Goal: Information Seeking & Learning: Learn about a topic

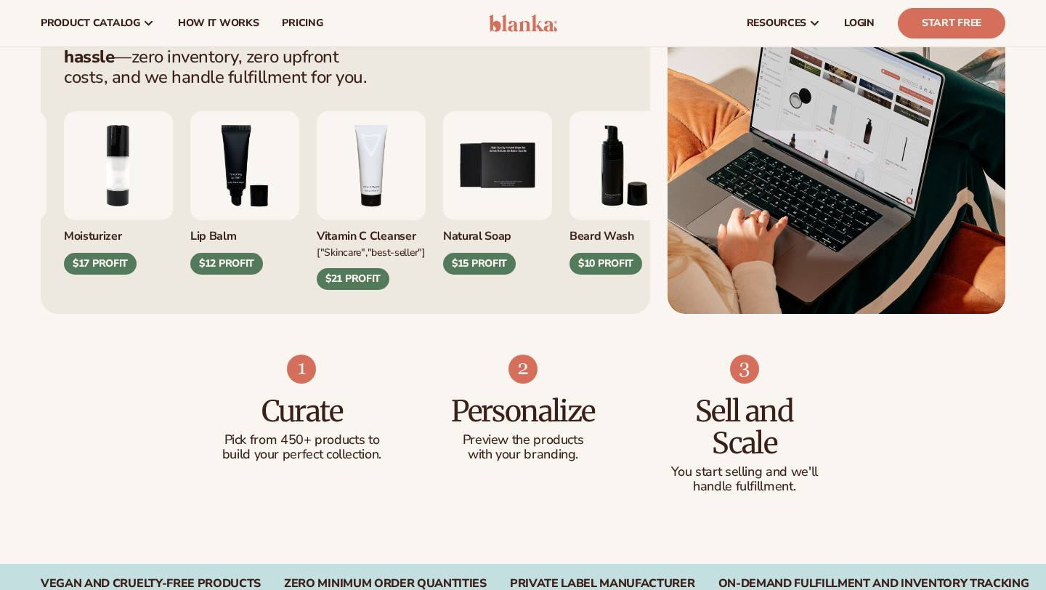
scroll to position [623, 0]
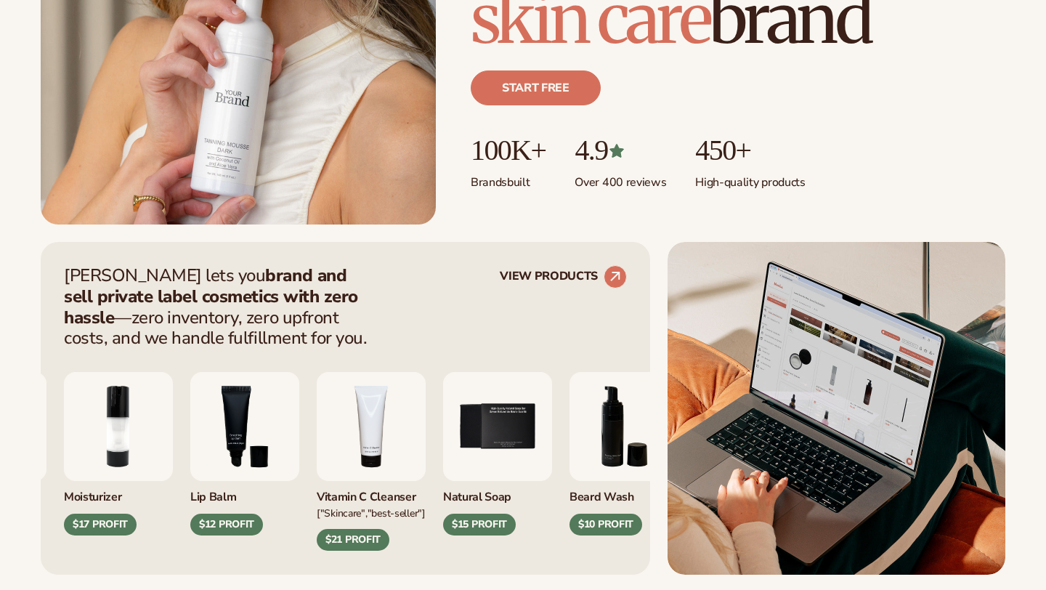
scroll to position [592, 0]
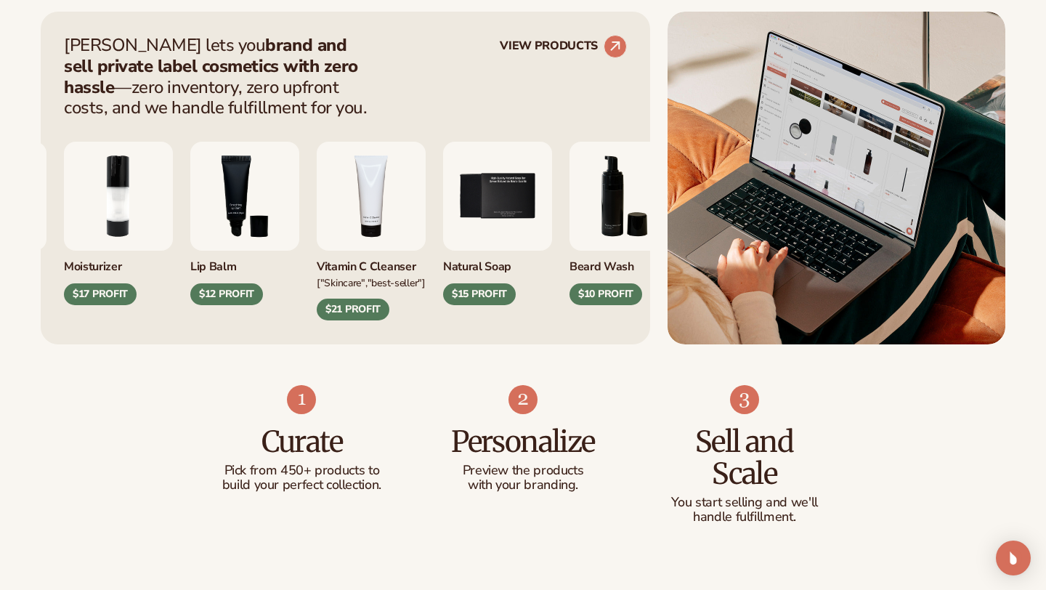
click at [552, 182] on img "5 / 9" at bounding box center [497, 196] width 109 height 109
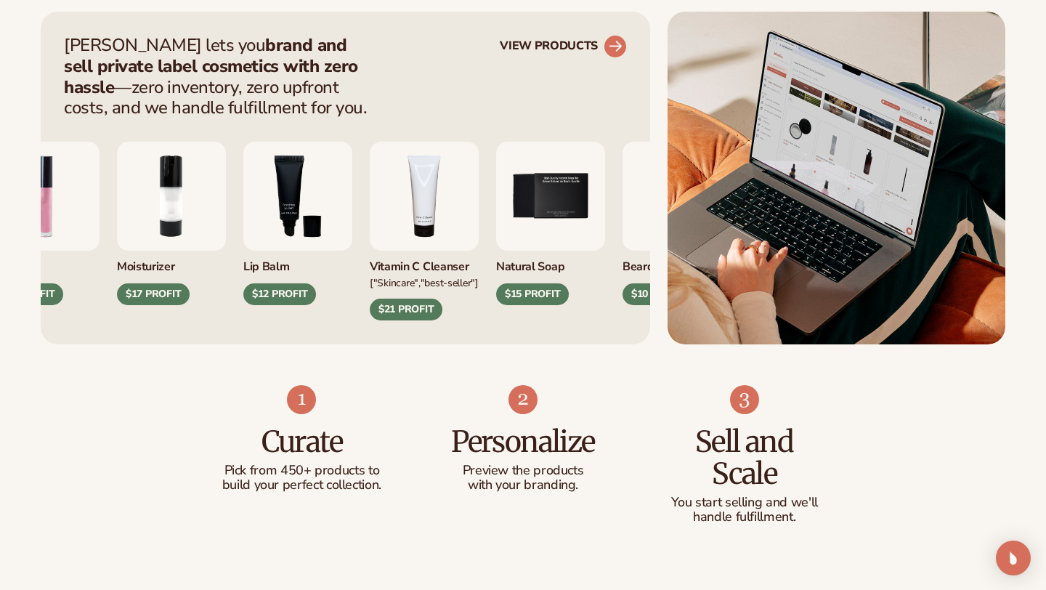
click at [615, 45] on circle at bounding box center [616, 47] width 32 height 32
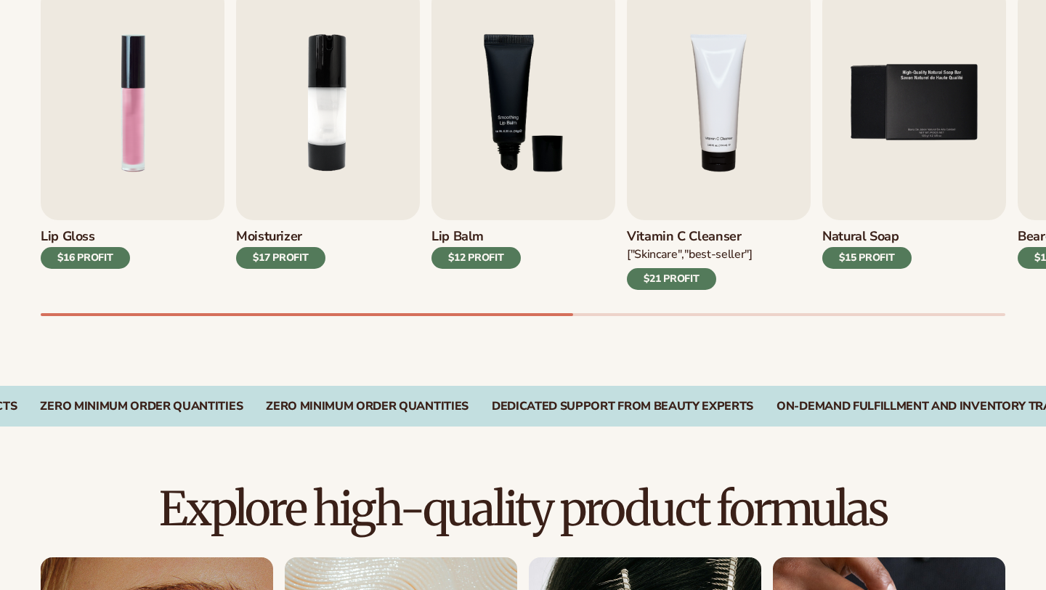
scroll to position [536, 0]
click at [116, 255] on div "$16 PROFIT" at bounding box center [85, 258] width 89 height 22
click at [124, 165] on img "1 / 9" at bounding box center [133, 102] width 184 height 235
click at [87, 260] on div "$16 PROFIT" at bounding box center [85, 258] width 89 height 22
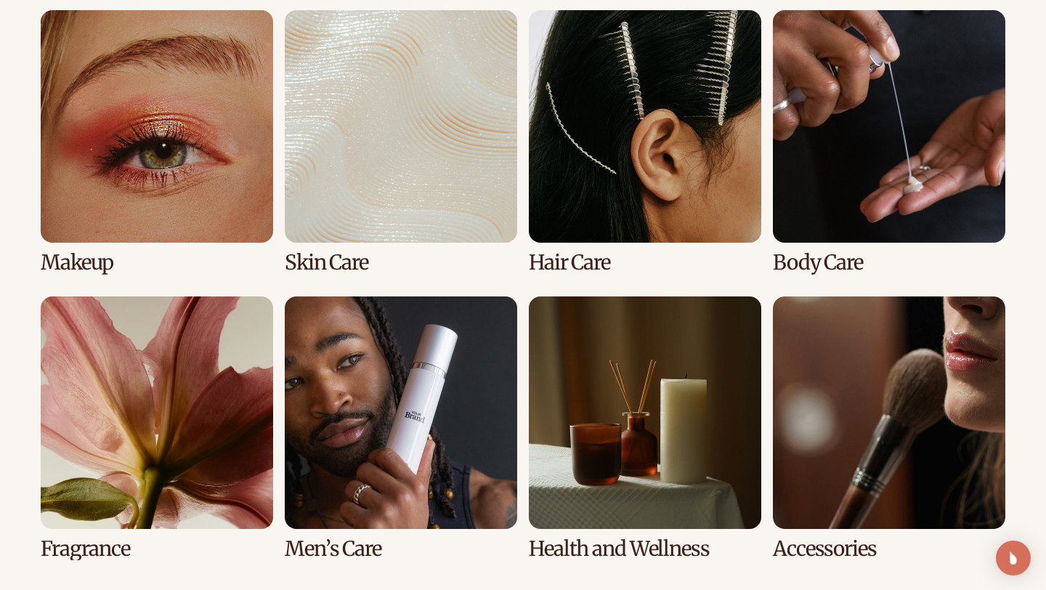
scroll to position [1133, 0]
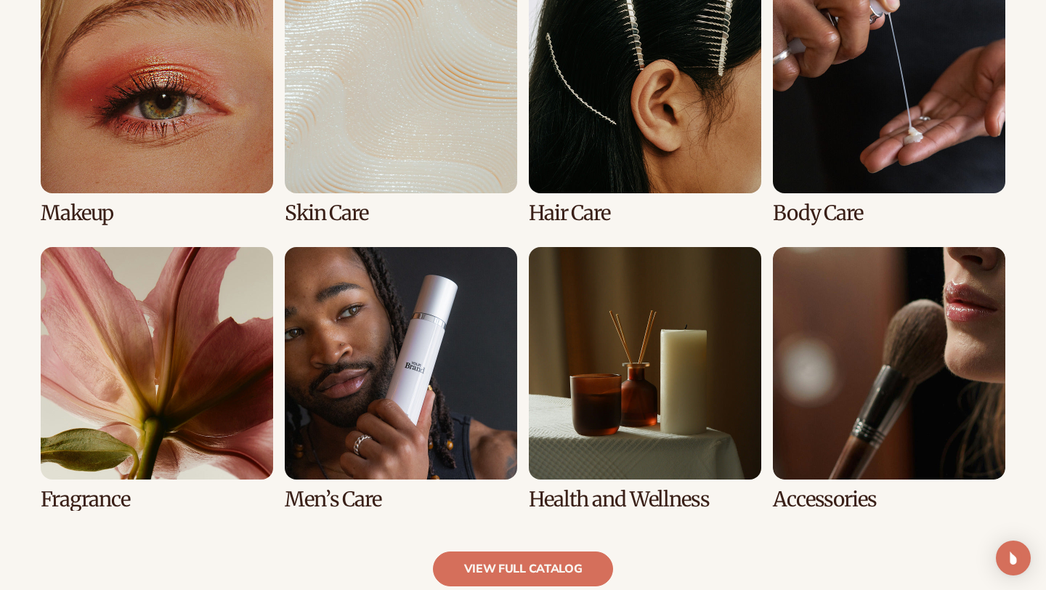
click at [383, 429] on link "6 / 8" at bounding box center [401, 379] width 233 height 264
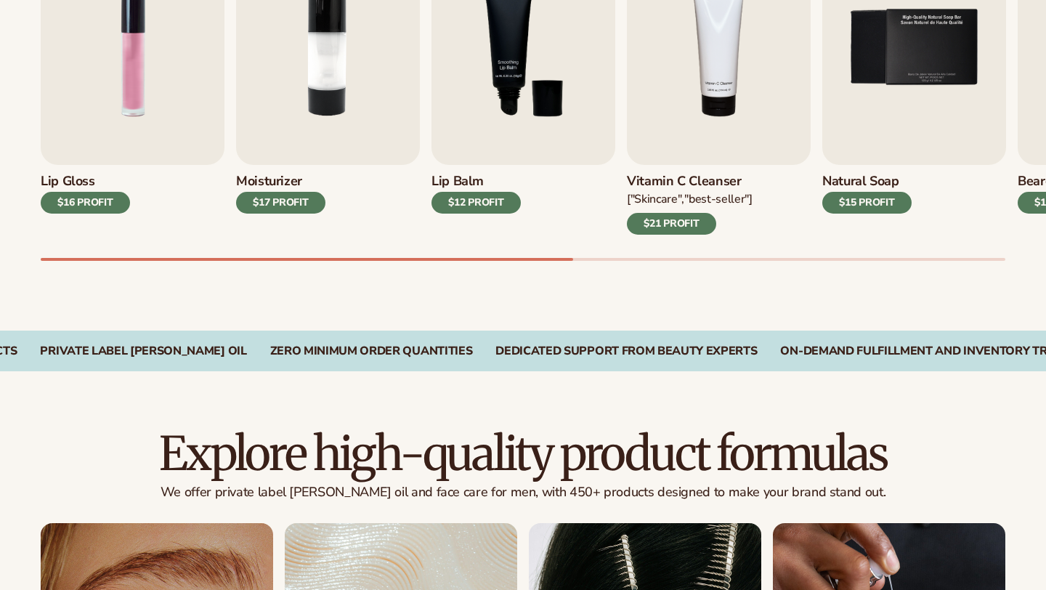
click at [474, 185] on h3 "Lip Balm" at bounding box center [476, 182] width 89 height 16
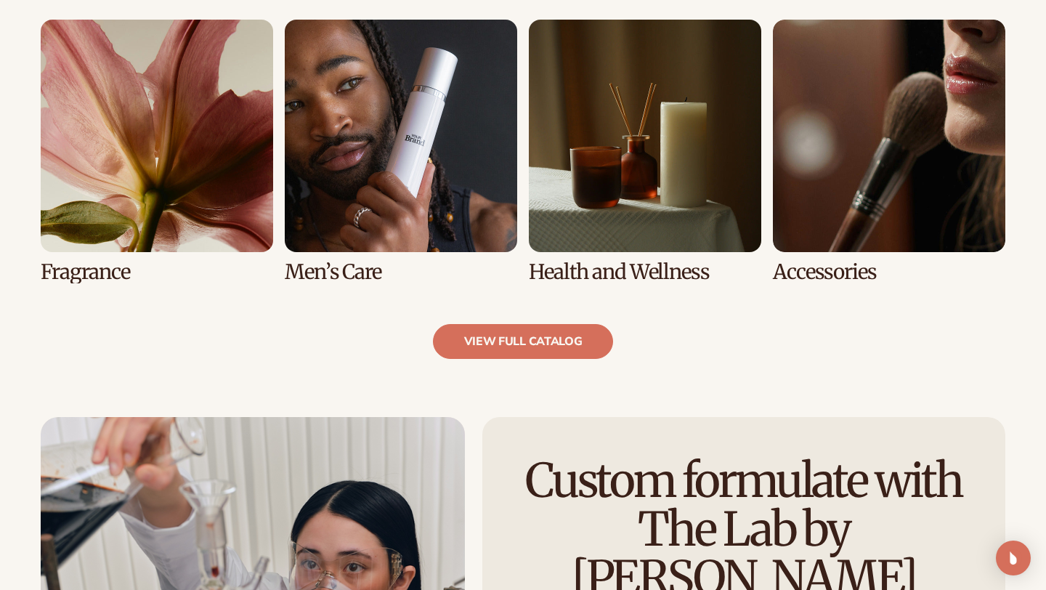
scroll to position [1385, 0]
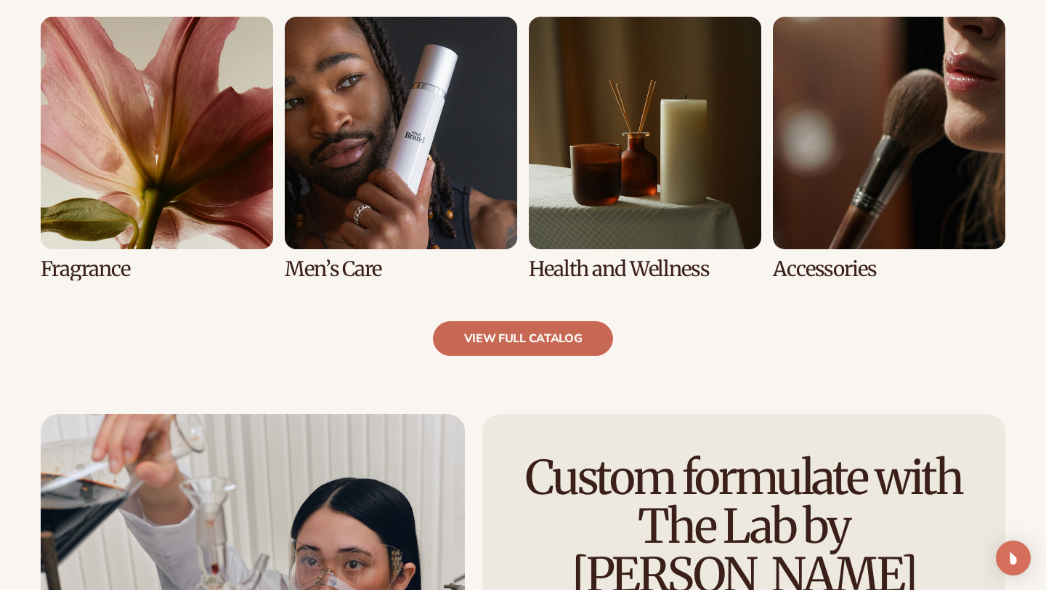
click at [488, 337] on link "view full catalog" at bounding box center [523, 338] width 181 height 35
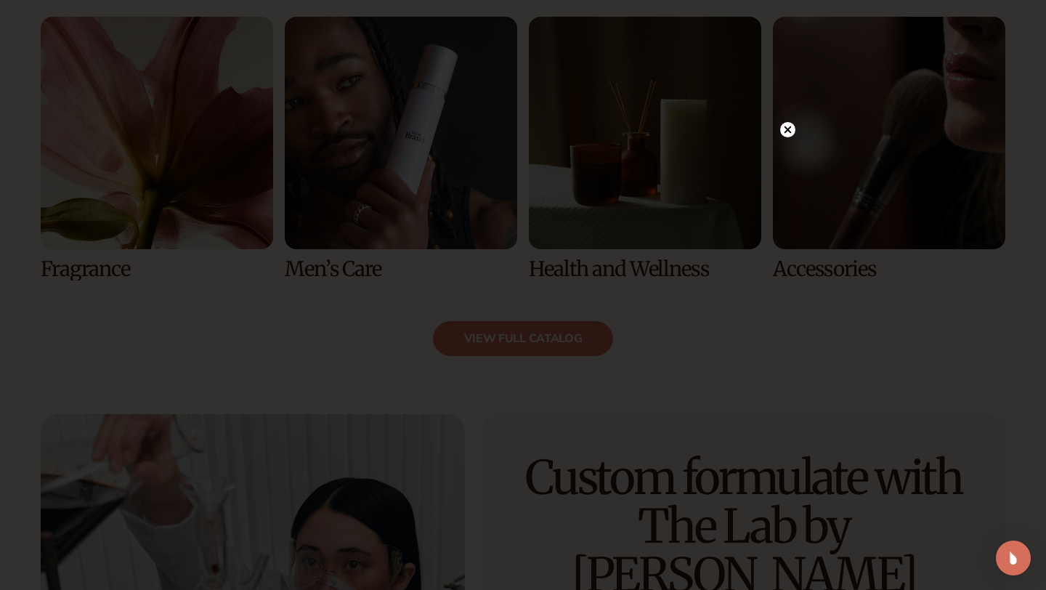
click at [791, 129] on circle at bounding box center [787, 129] width 15 height 15
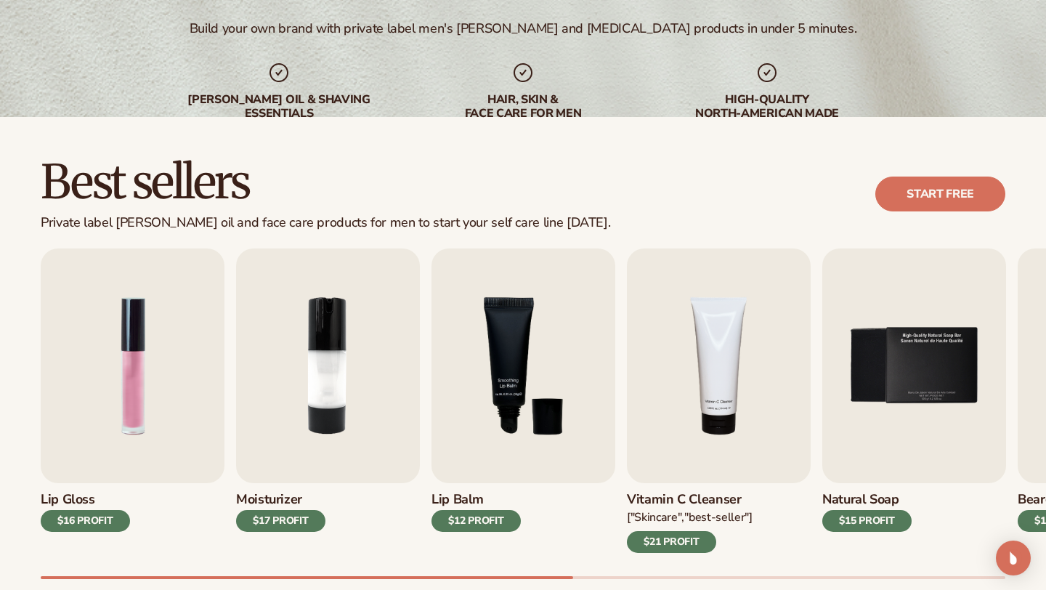
scroll to position [304, 0]
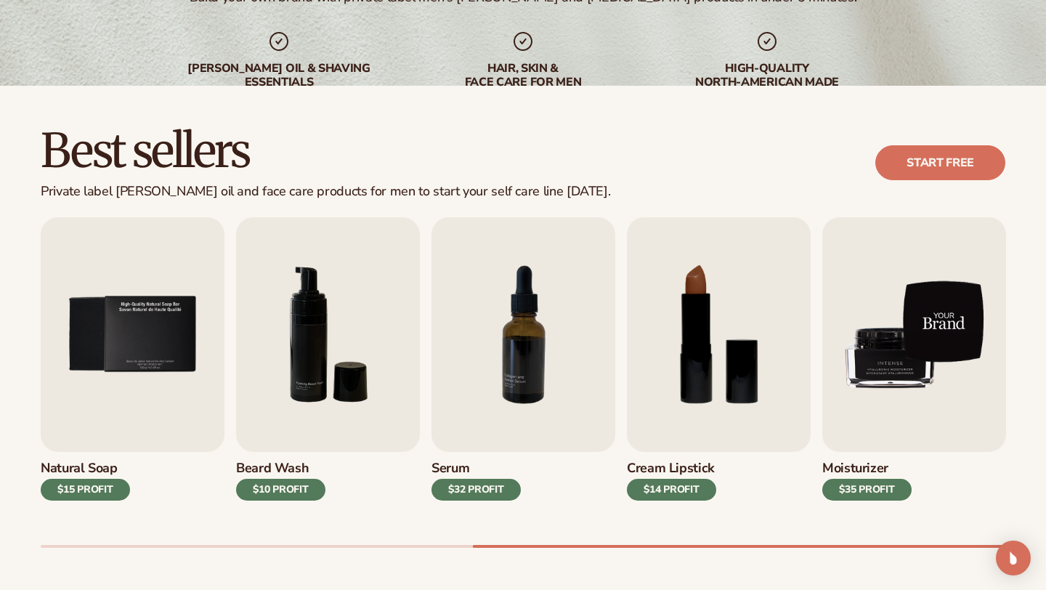
click at [910, 408] on img "9 / 9" at bounding box center [915, 334] width 184 height 235
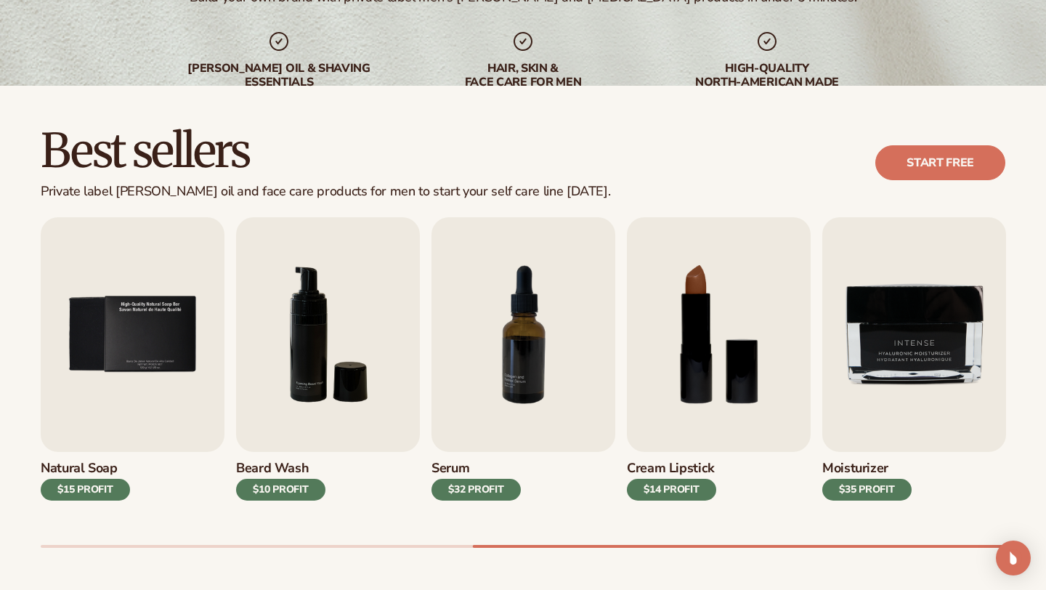
click at [856, 493] on div "$35 PROFIT" at bounding box center [867, 490] width 89 height 22
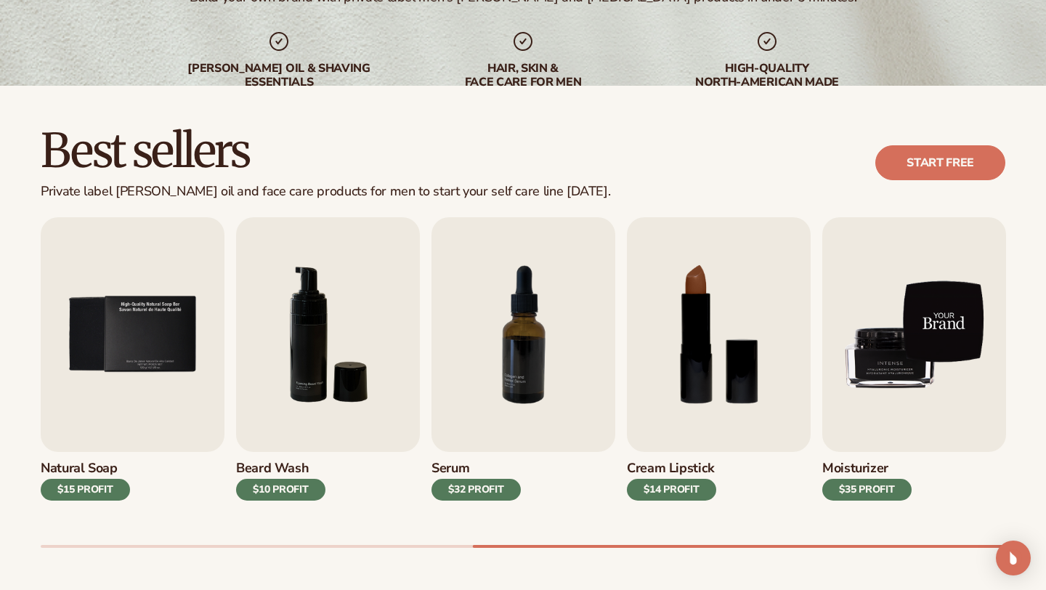
click at [908, 329] on img "9 / 9" at bounding box center [915, 334] width 184 height 235
